Goal: Complete application form

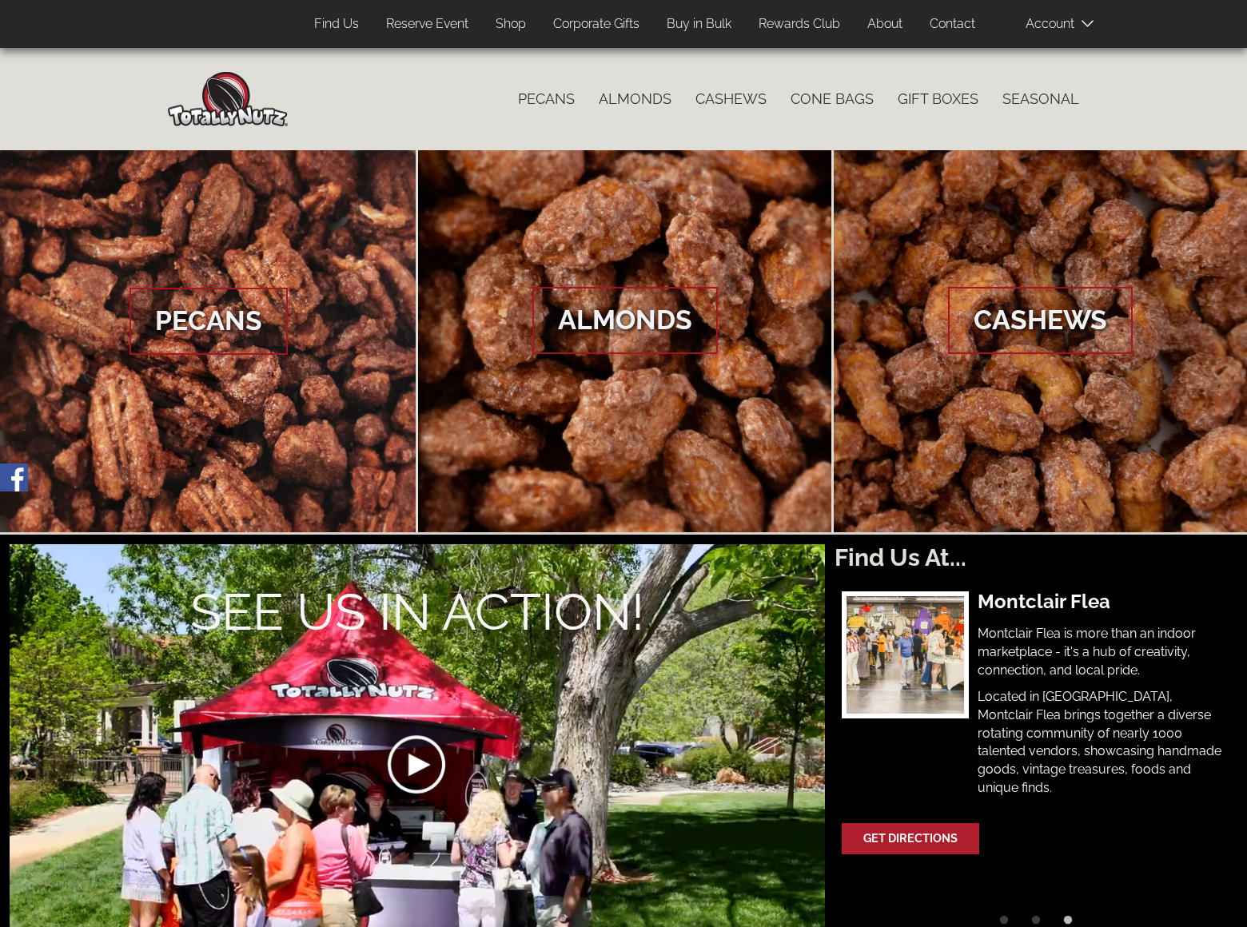
scroll to position [2424, 0]
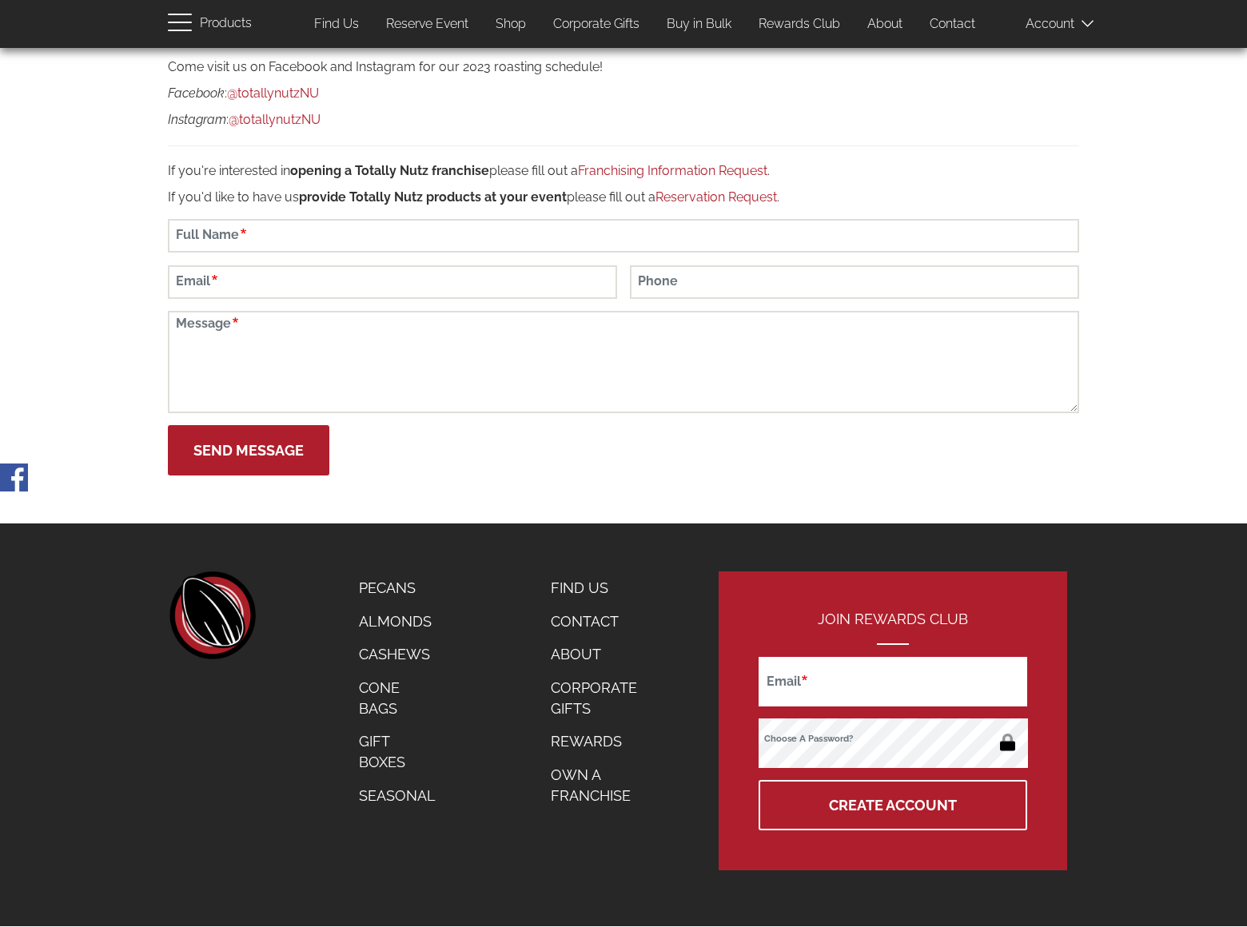
scroll to position [55, 0]
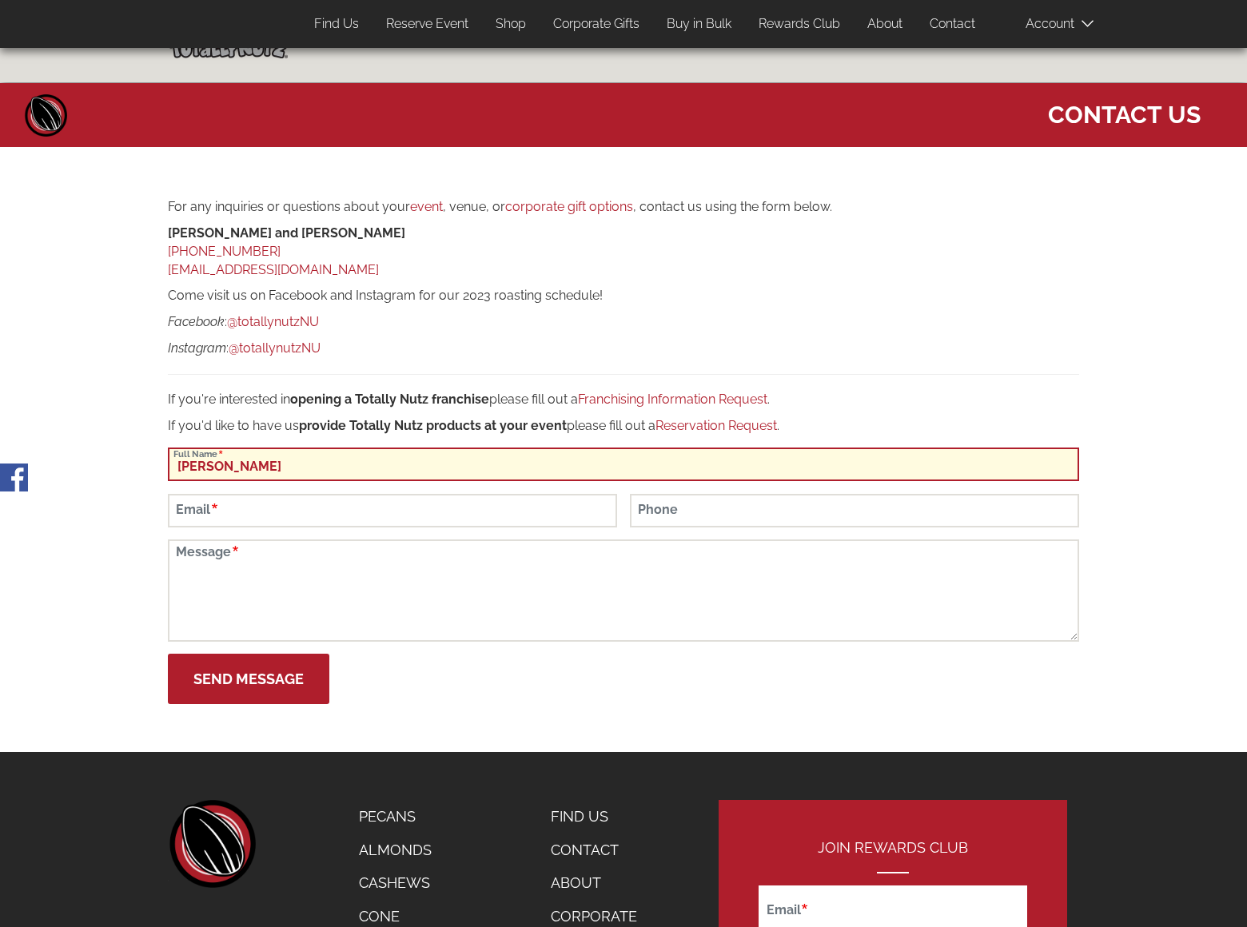
type input "Gary Miller"
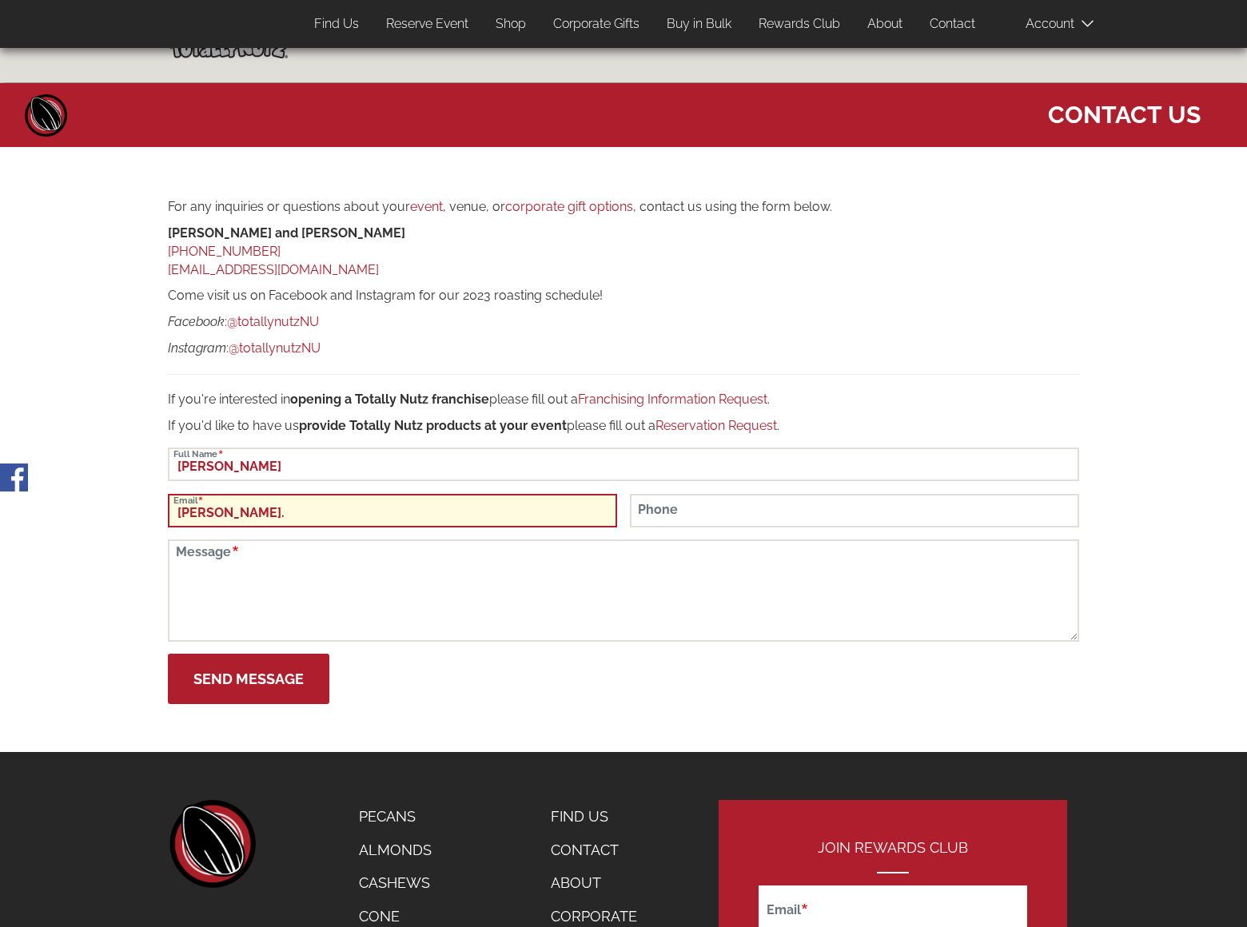
scroll to position [114, 0]
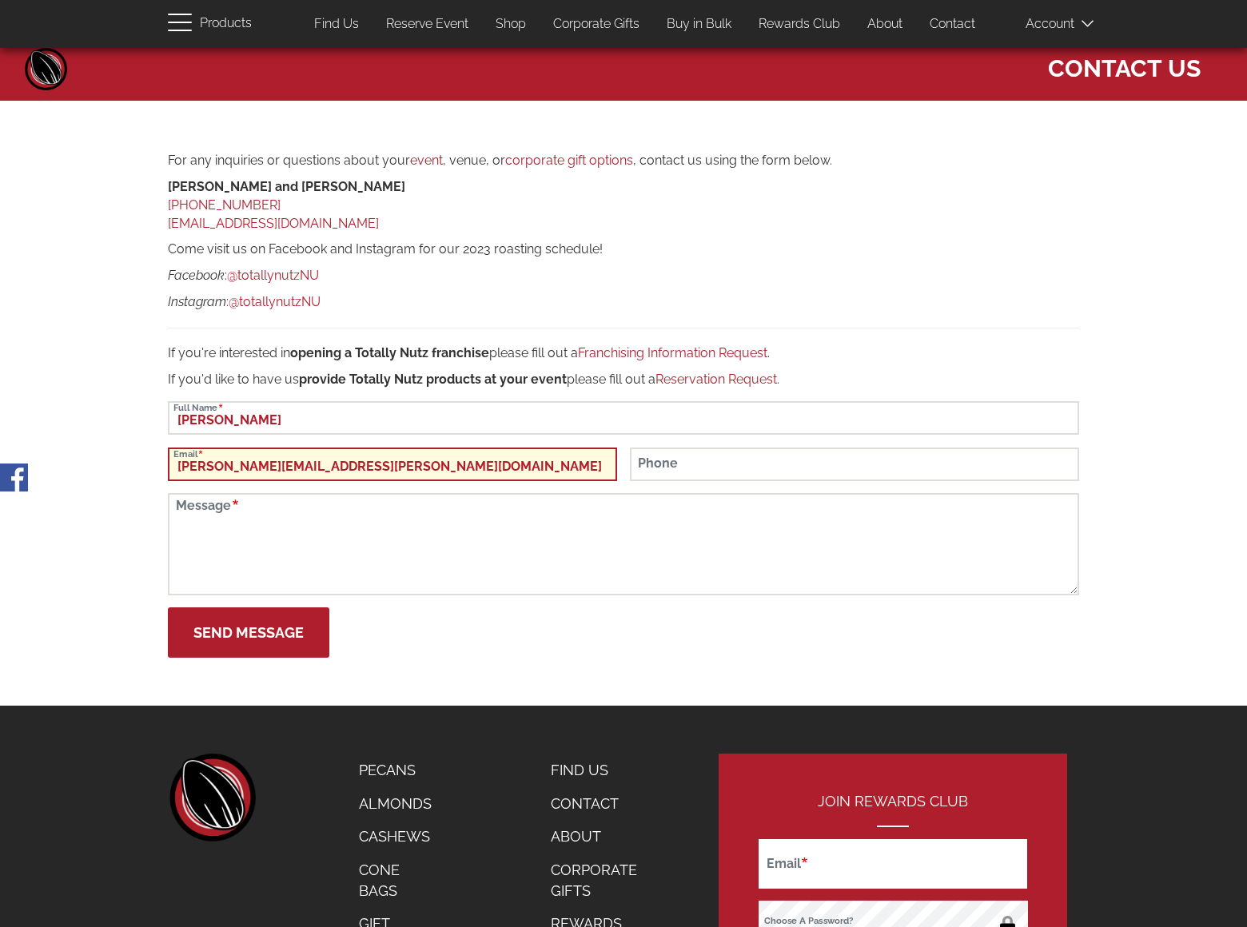
type input "gary.miller@dominatingkeywords.com"
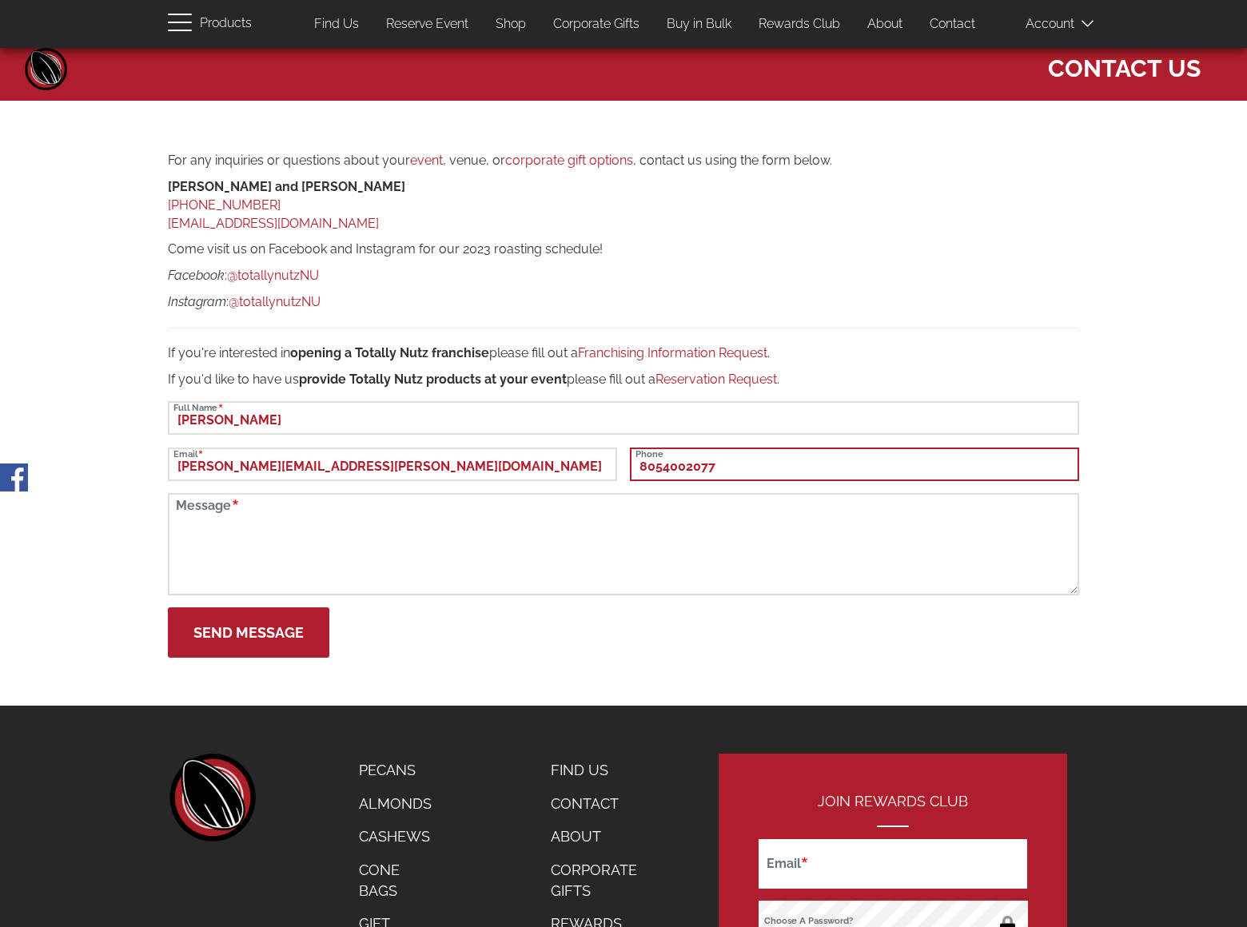
type input "8054002077"
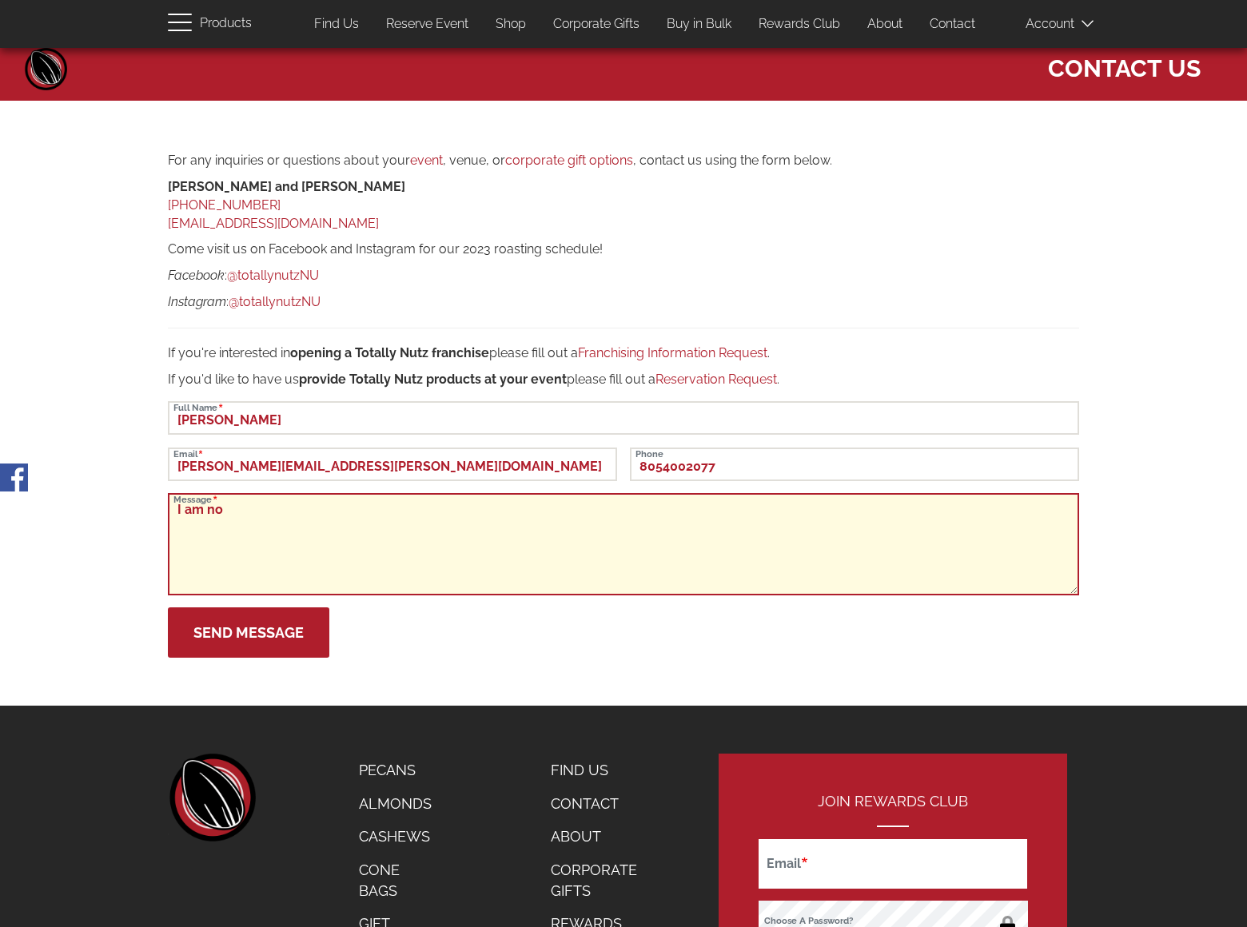
scroll to position [194, 0]
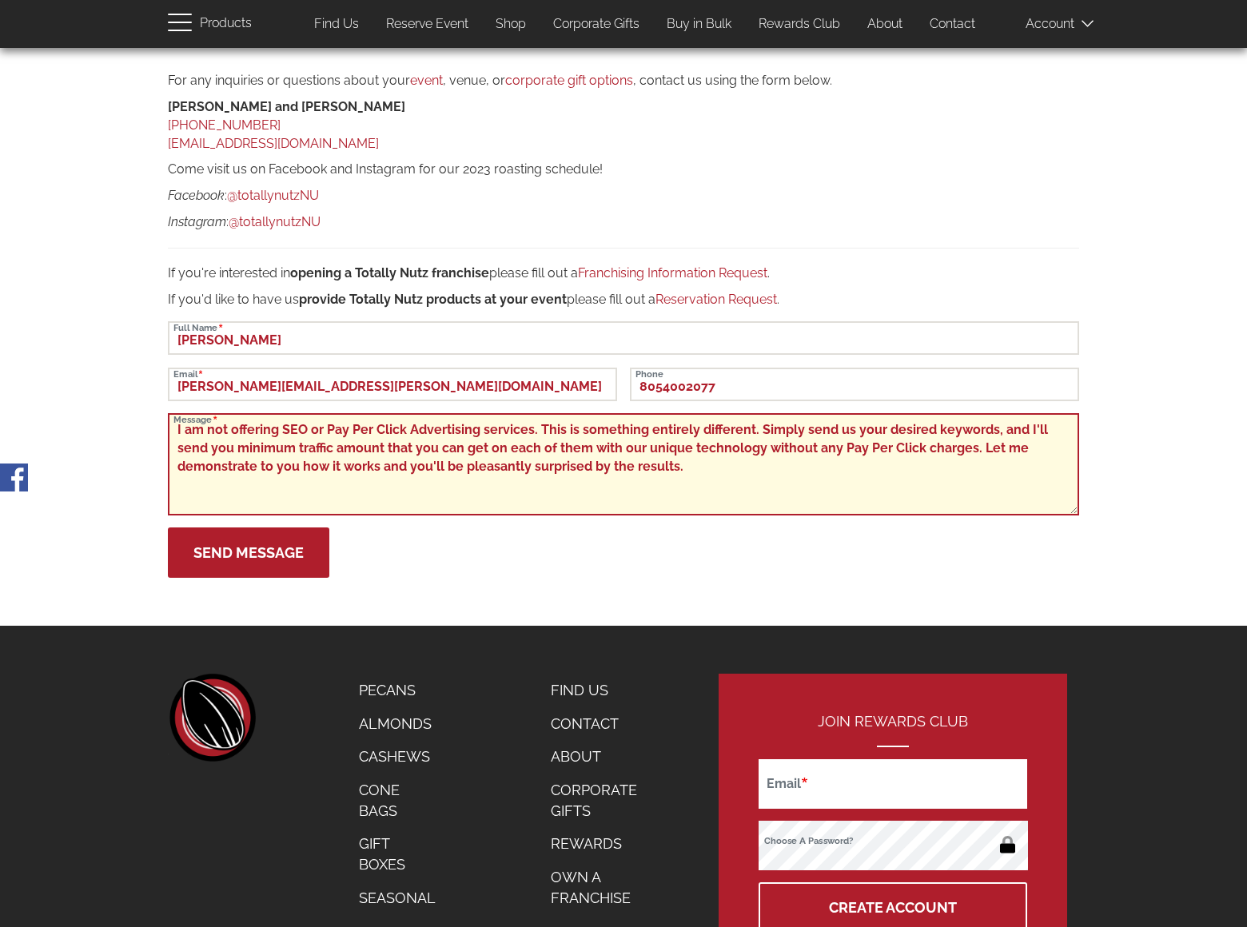
type textarea "I am not offering SEO or Pay Per Click Advertising services. This is something …"
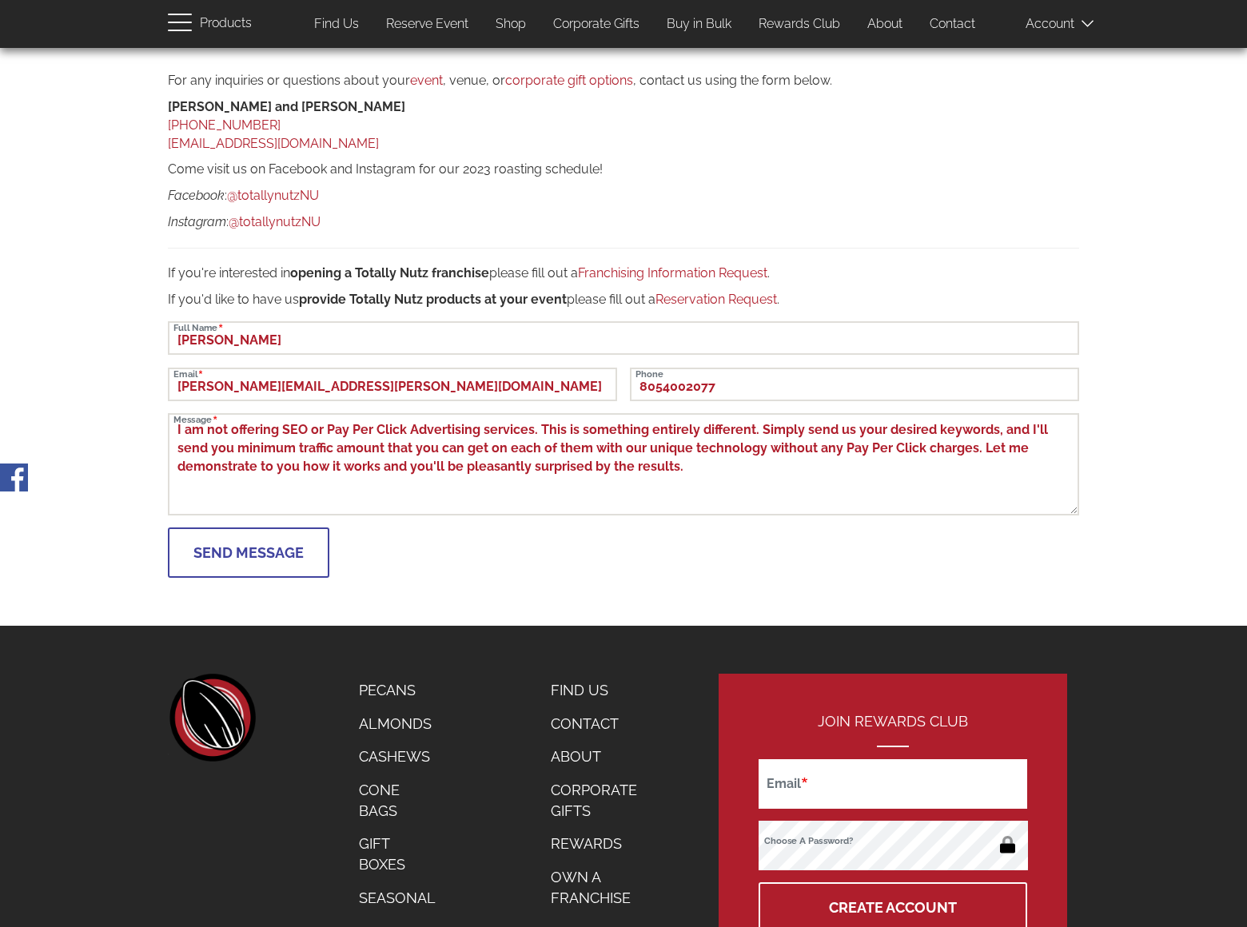
click at [248, 552] on button "Send Message" at bounding box center [248, 552] width 161 height 50
